Goal: Transaction & Acquisition: Purchase product/service

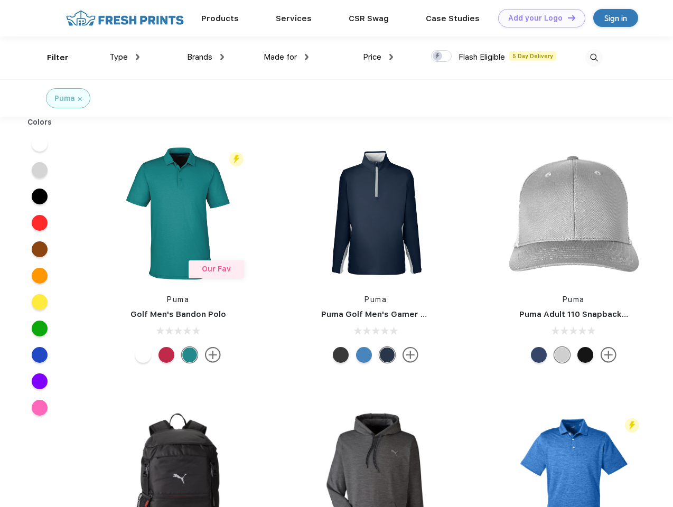
click at [538, 18] on link "Add your Logo Design Tool" at bounding box center [541, 18] width 87 height 18
click at [0, 0] on div "Design Tool" at bounding box center [0, 0] width 0 height 0
click at [567, 17] on link "Add your Logo Design Tool" at bounding box center [541, 18] width 87 height 18
click at [51, 58] on div "Filter" at bounding box center [58, 58] width 22 height 12
click at [125, 57] on span "Type" at bounding box center [118, 57] width 18 height 10
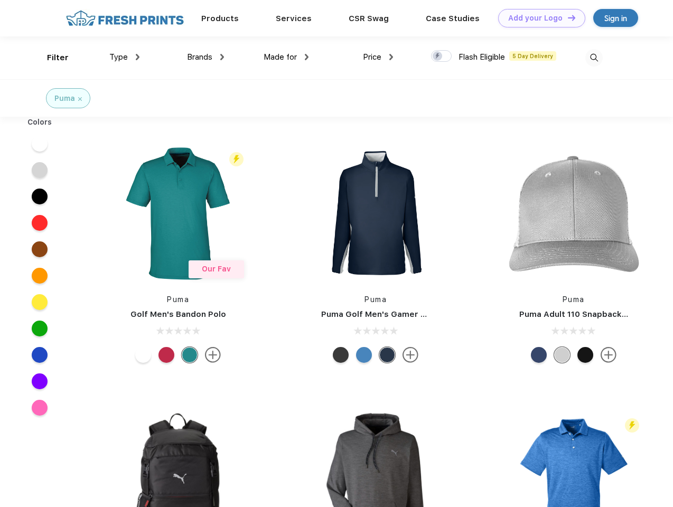
click at [205, 57] on span "Brands" at bounding box center [199, 57] width 25 height 10
click at [286, 57] on span "Made for" at bounding box center [280, 57] width 33 height 10
click at [378, 57] on span "Price" at bounding box center [372, 57] width 18 height 10
click at [442, 57] on div at bounding box center [441, 56] width 21 height 12
click at [438, 57] on input "checkbox" at bounding box center [434, 53] width 7 height 7
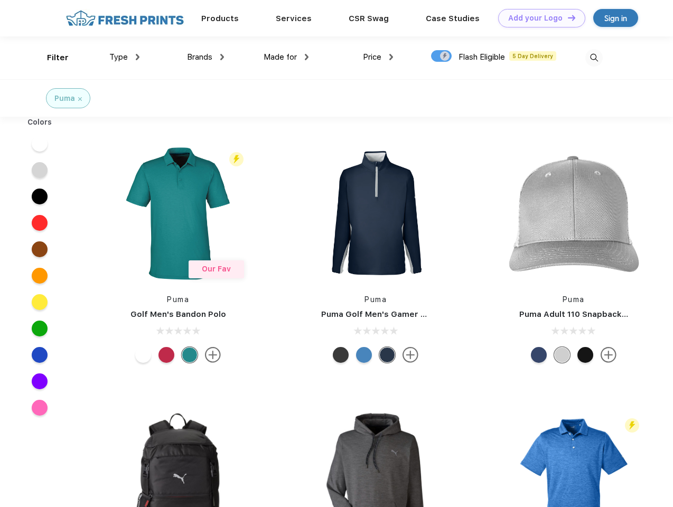
click at [594, 58] on img at bounding box center [593, 57] width 17 height 17
